Goal: Task Accomplishment & Management: Manage account settings

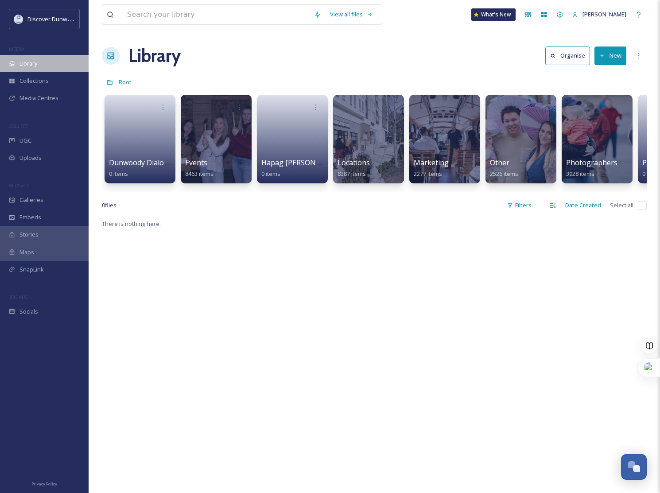
click at [31, 57] on div "Library" at bounding box center [44, 63] width 89 height 17
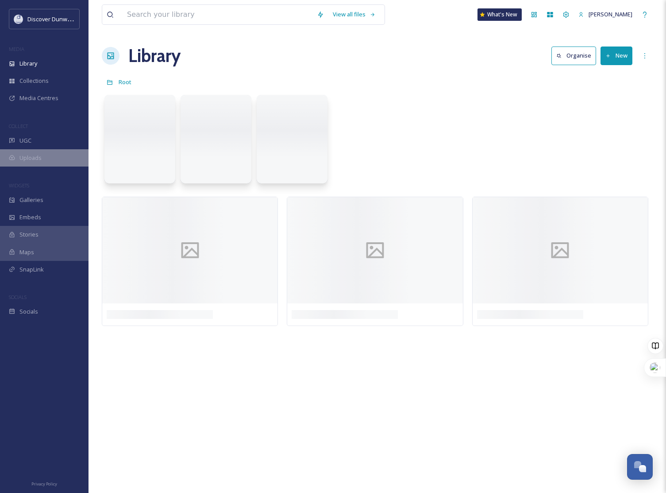
click at [24, 154] on span "Uploads" at bounding box center [30, 158] width 22 height 8
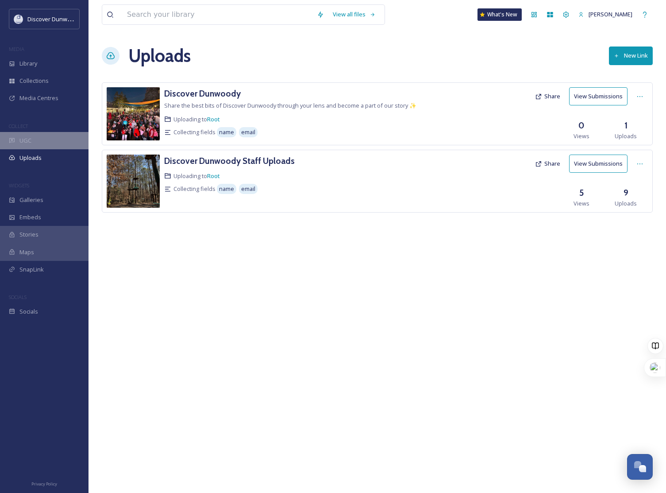
click at [19, 143] on div "UGC" at bounding box center [44, 140] width 89 height 17
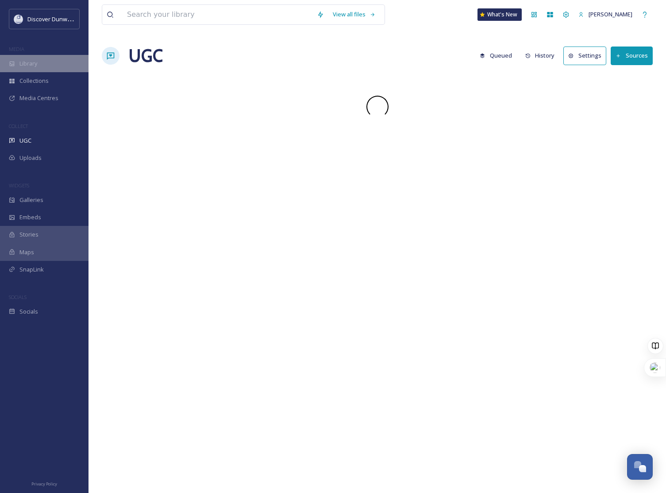
click at [32, 66] on span "Library" at bounding box center [28, 63] width 18 height 8
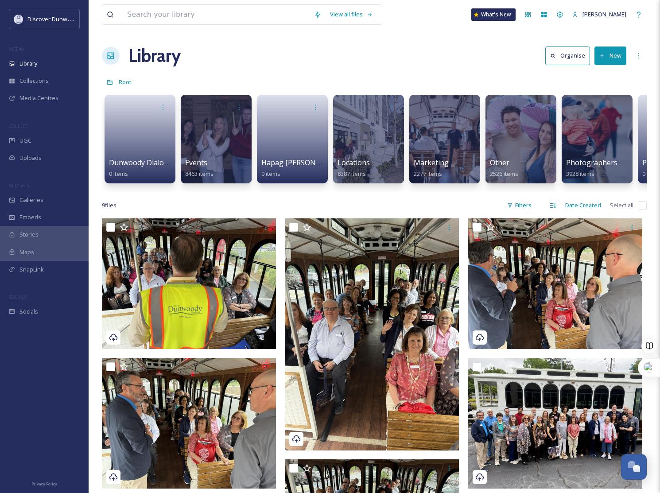
click at [641, 210] on input "checkbox" at bounding box center [642, 205] width 9 height 9
checkbox input "true"
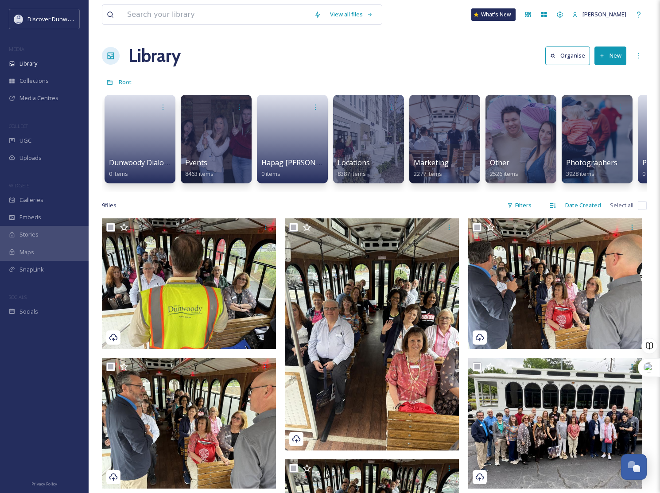
checkbox input "true"
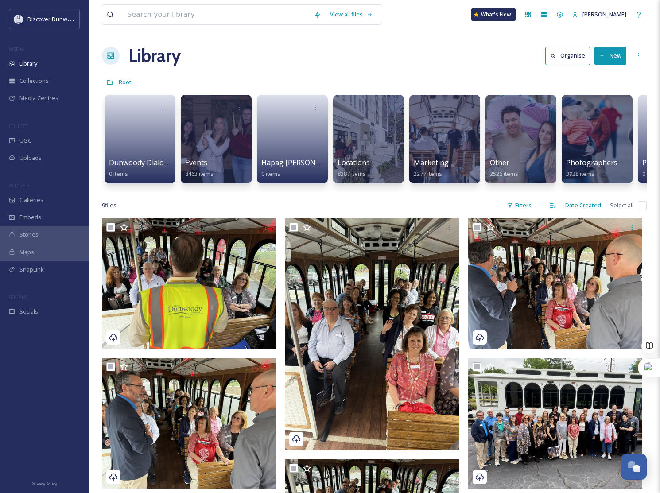
checkbox input "true"
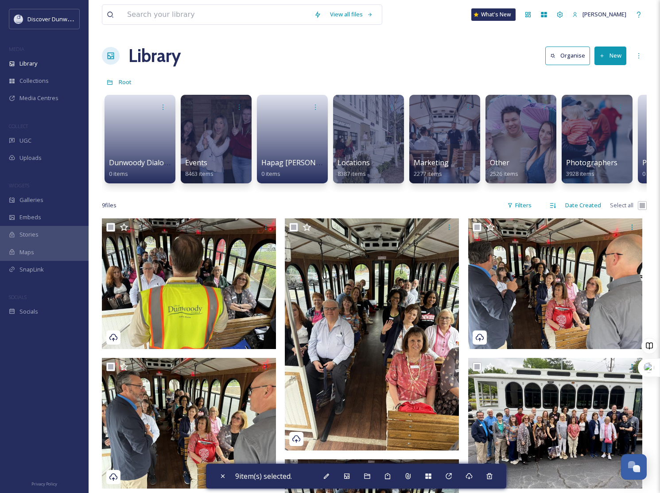
click at [603, 62] on button "New" at bounding box center [610, 55] width 32 height 18
click at [606, 113] on span "Folder" at bounding box center [600, 111] width 17 height 8
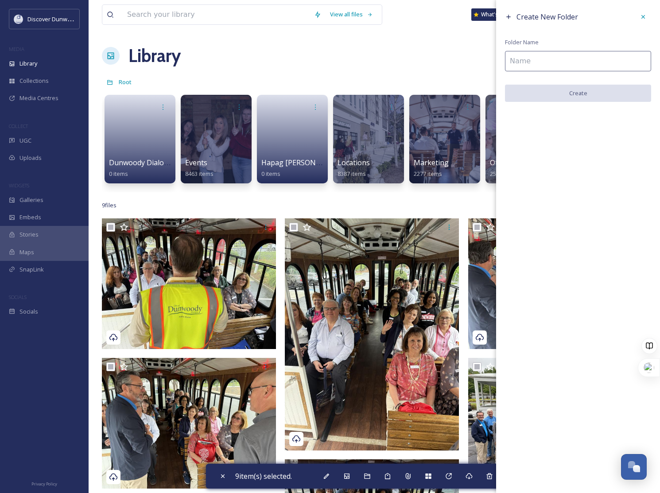
click at [562, 59] on input at bounding box center [578, 61] width 146 height 20
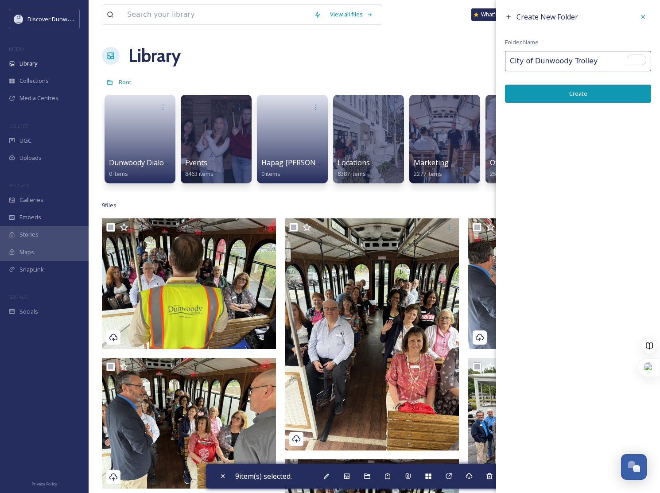
type input "City of Dunwoody Trolley"
click at [586, 97] on button "Create" at bounding box center [578, 94] width 146 height 18
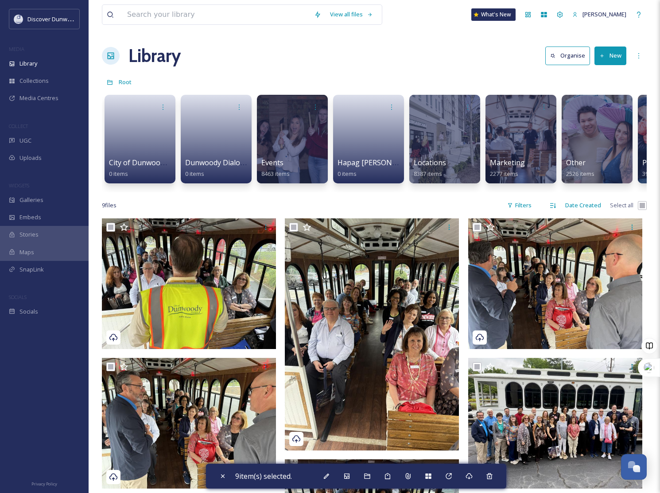
click at [638, 210] on input "checkbox" at bounding box center [642, 205] width 9 height 9
checkbox input "false"
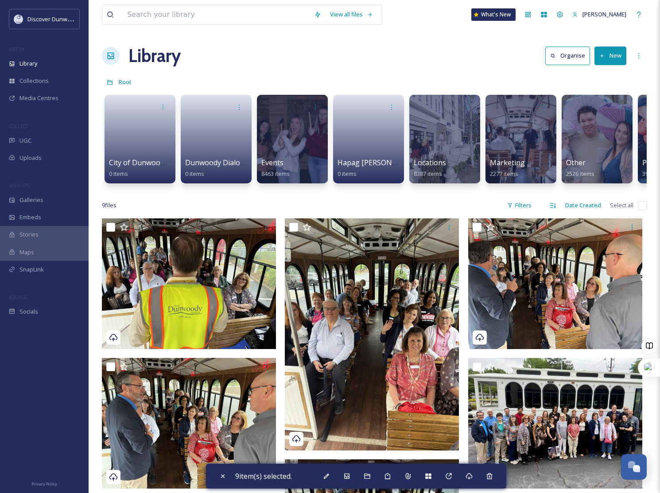
checkbox input "false"
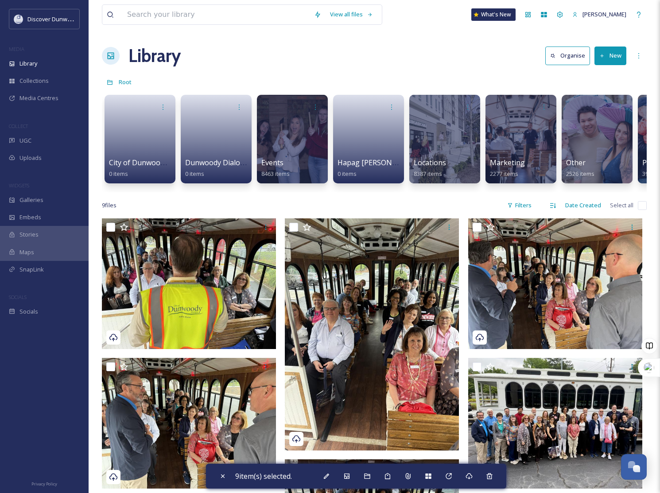
checkbox input "false"
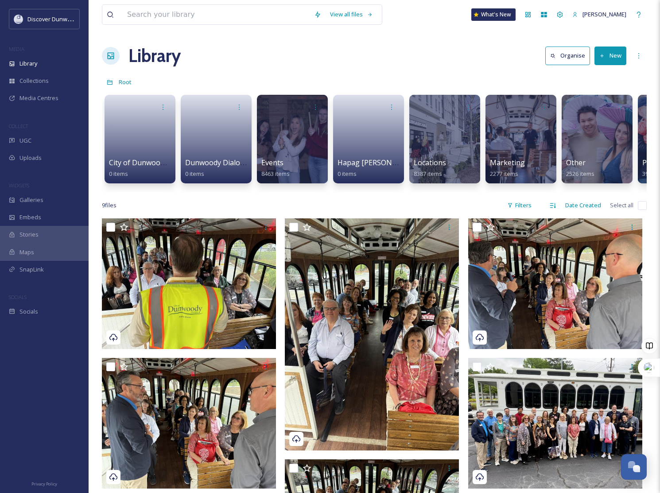
click at [638, 210] on input "checkbox" at bounding box center [642, 205] width 9 height 9
checkbox input "true"
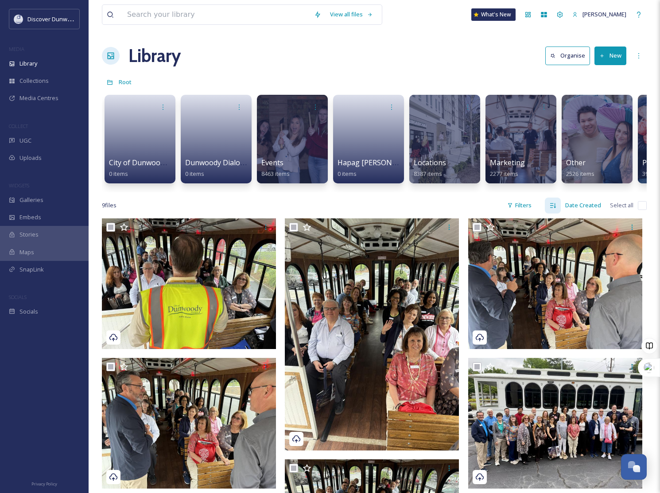
checkbox input "true"
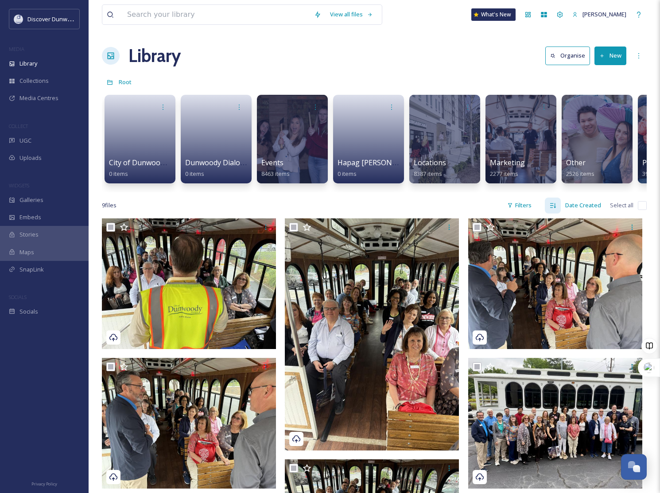
checkbox input "true"
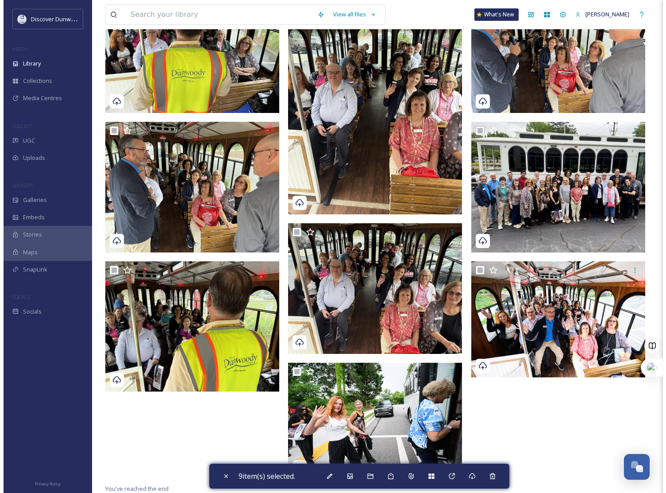
scroll to position [244, 0]
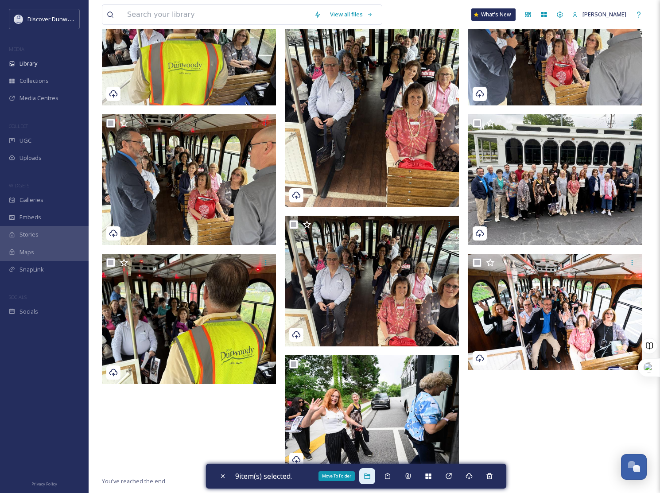
click at [375, 478] on div "Move To Folder" at bounding box center [367, 476] width 16 height 16
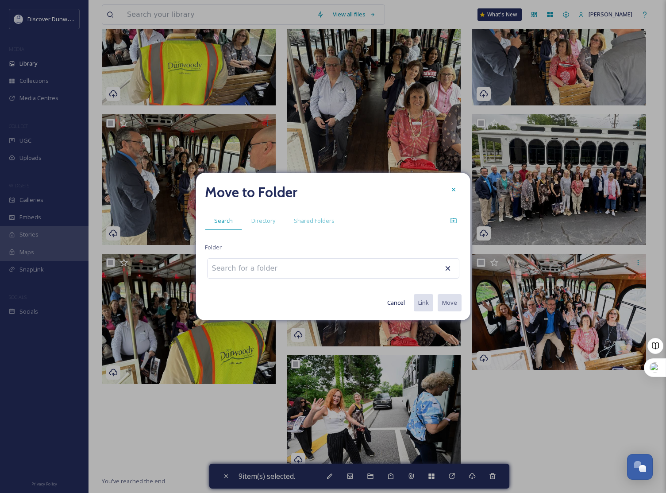
click at [269, 262] on input at bounding box center [256, 268] width 97 height 19
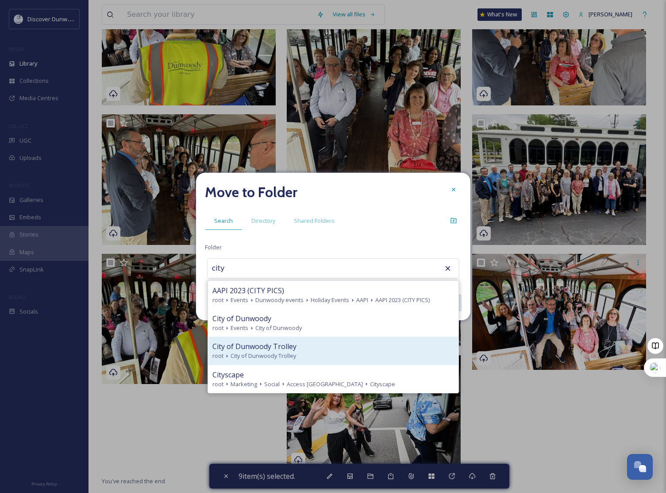
click at [307, 350] on div "City of Dunwoody Trolley" at bounding box center [334, 346] width 242 height 11
type input "City of Dunwoody Trolley"
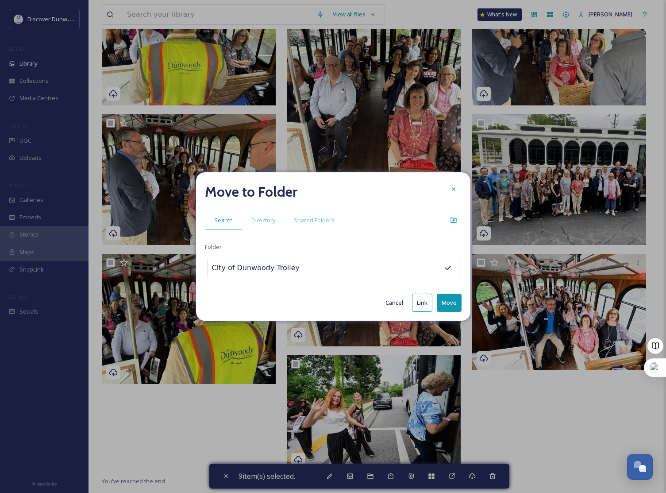
click at [443, 301] on button "Move" at bounding box center [449, 303] width 25 height 18
checkbox input "false"
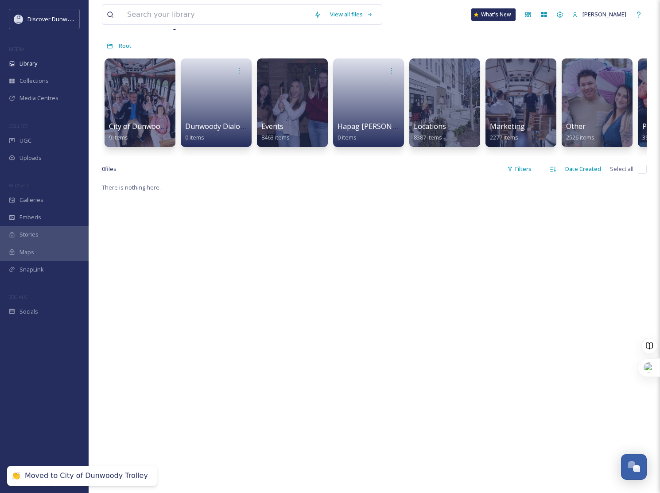
scroll to position [0, 0]
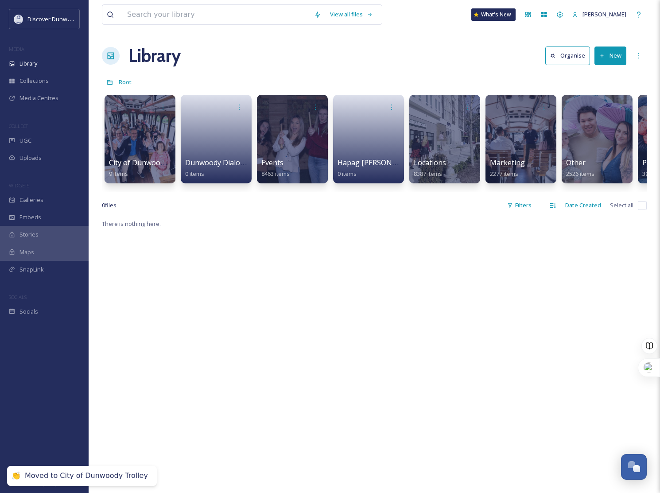
click at [443, 301] on div "There is nothing here." at bounding box center [374, 464] width 545 height 493
